Goal: Navigation & Orientation: Find specific page/section

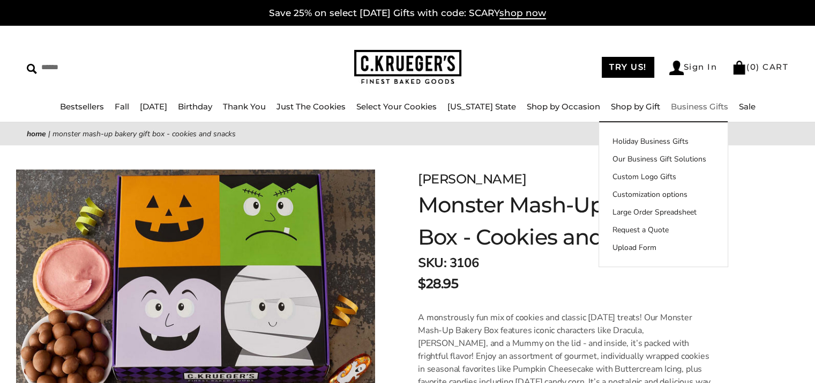
click at [677, 102] on link "Business Gifts" at bounding box center [699, 106] width 57 height 10
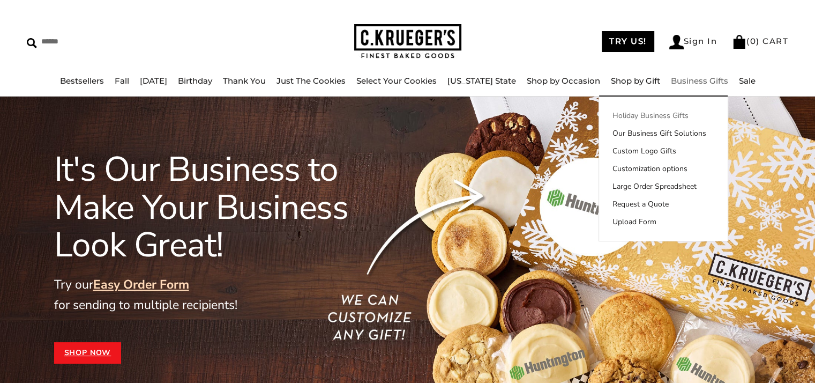
click at [652, 116] on link "Holiday Business Gifts" at bounding box center [663, 115] width 129 height 11
